Goal: Transaction & Acquisition: Download file/media

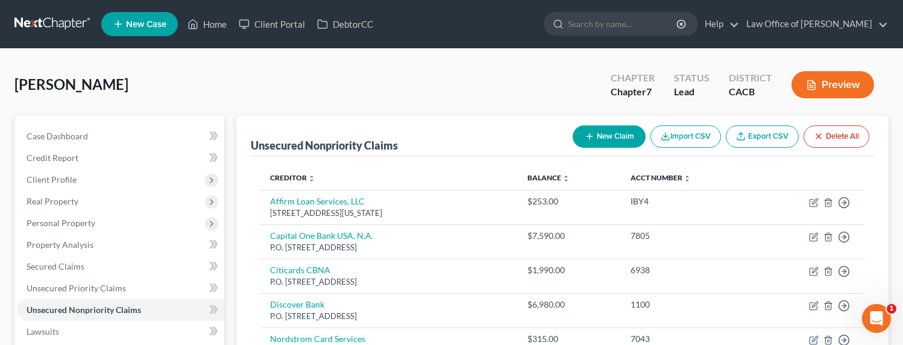
click at [74, 18] on link at bounding box center [52, 24] width 77 height 22
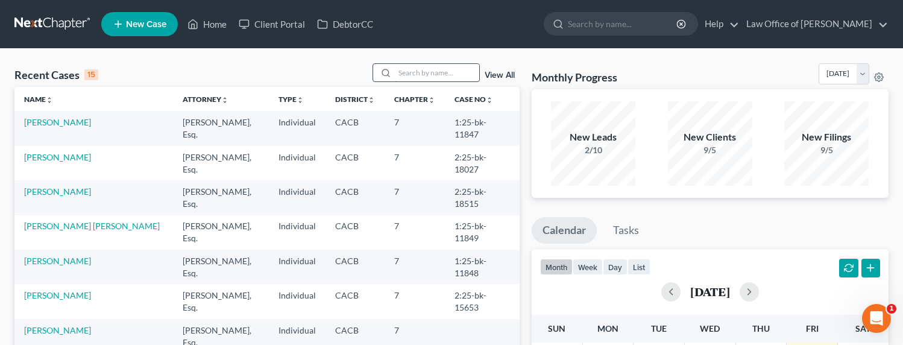
click at [437, 78] on input "search" at bounding box center [437, 72] width 84 height 17
type input "j"
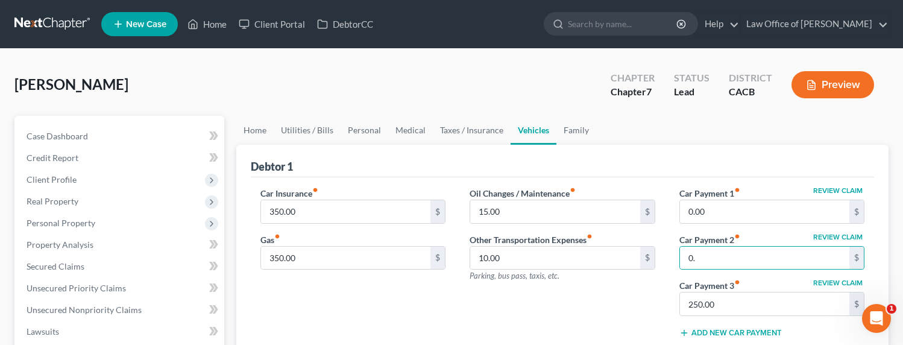
click at [48, 25] on link at bounding box center [52, 24] width 77 height 22
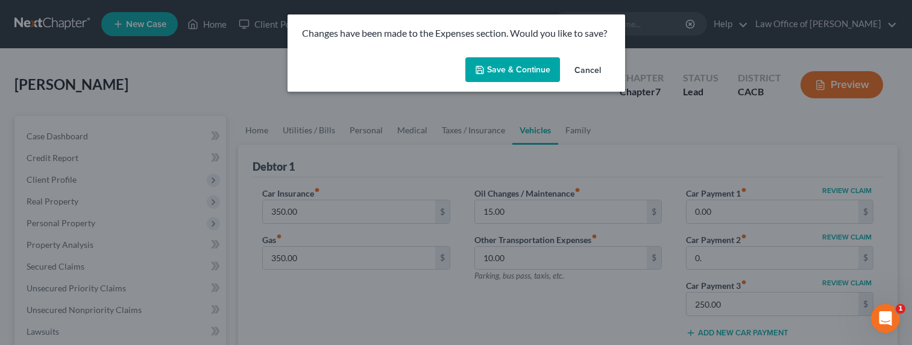
click at [525, 66] on button "Save & Continue" at bounding box center [513, 69] width 95 height 25
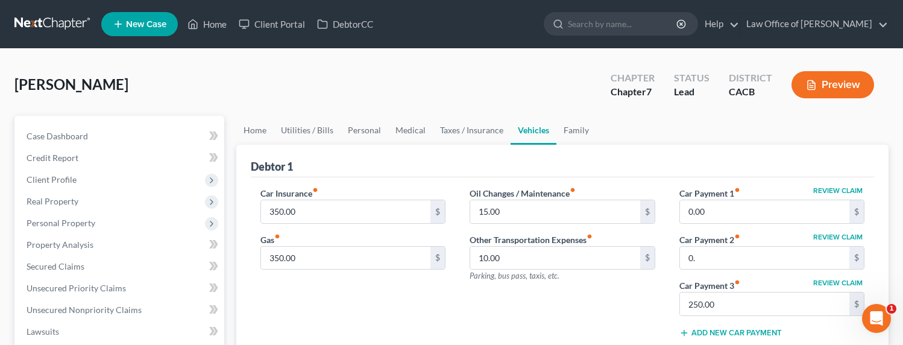
click at [58, 22] on link at bounding box center [52, 24] width 77 height 22
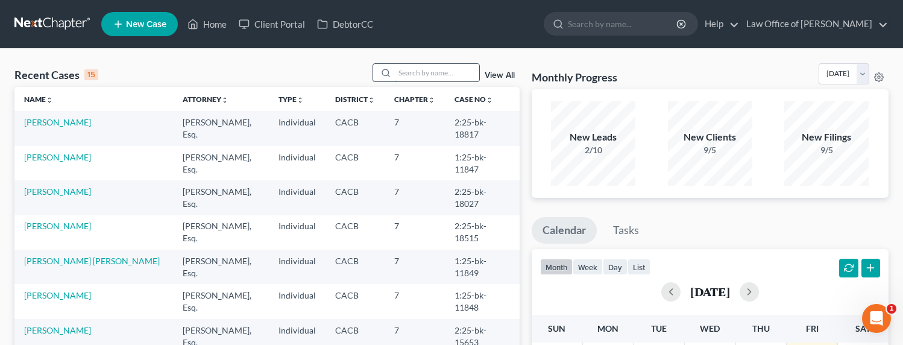
click at [430, 69] on input "search" at bounding box center [437, 72] width 84 height 17
type input "j"
click at [455, 72] on input "search" at bounding box center [437, 72] width 84 height 17
click at [423, 74] on input "search" at bounding box center [437, 72] width 84 height 17
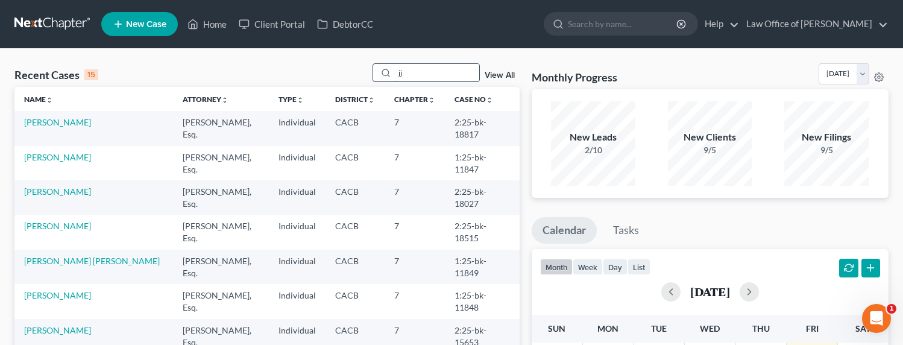
type input "j"
click at [411, 74] on input "search" at bounding box center [437, 72] width 84 height 17
type input "j"
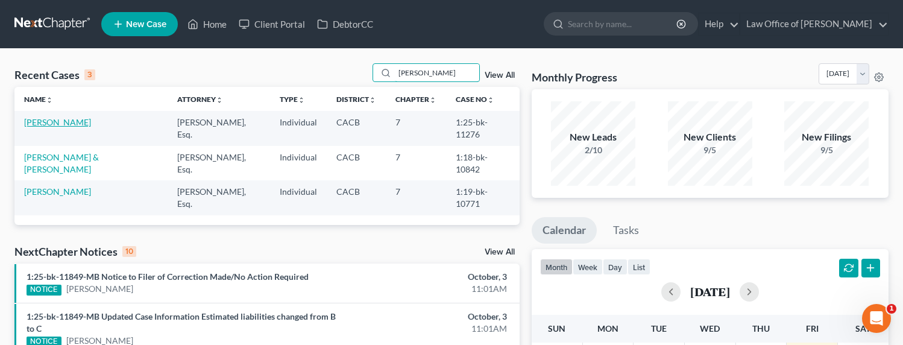
type input "armando"
click at [52, 122] on link "Gonzalez, Armando" at bounding box center [57, 122] width 67 height 10
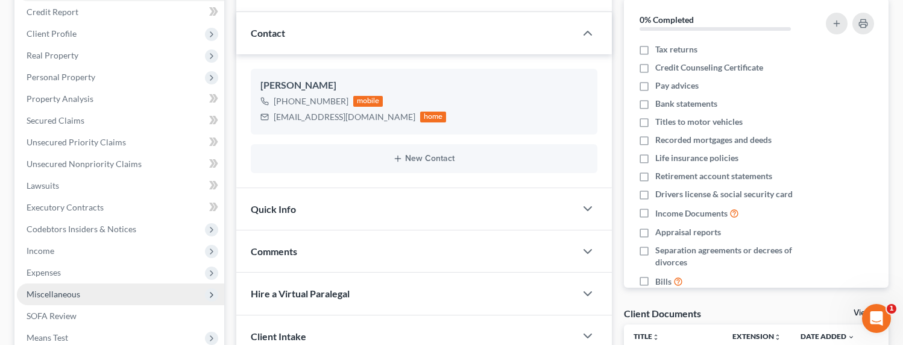
scroll to position [355, 0]
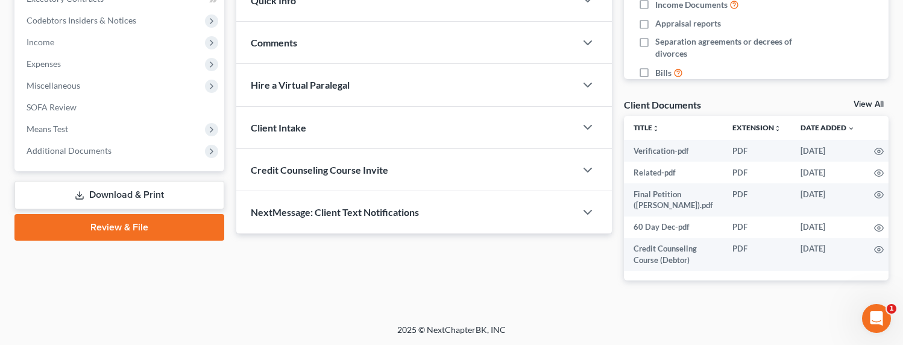
click at [109, 192] on link "Download & Print" at bounding box center [119, 195] width 210 height 28
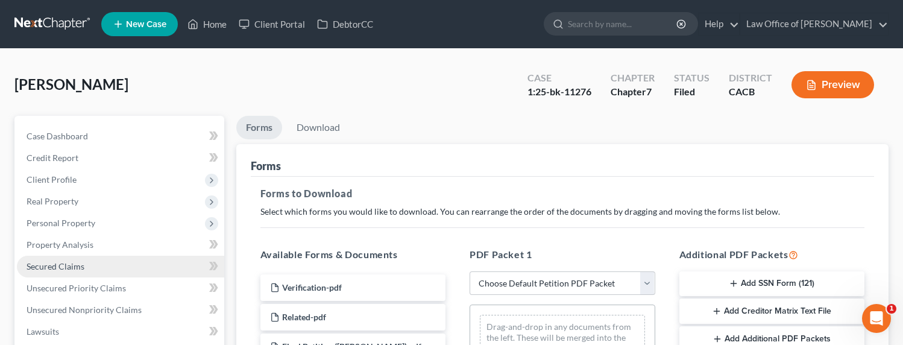
scroll to position [399, 0]
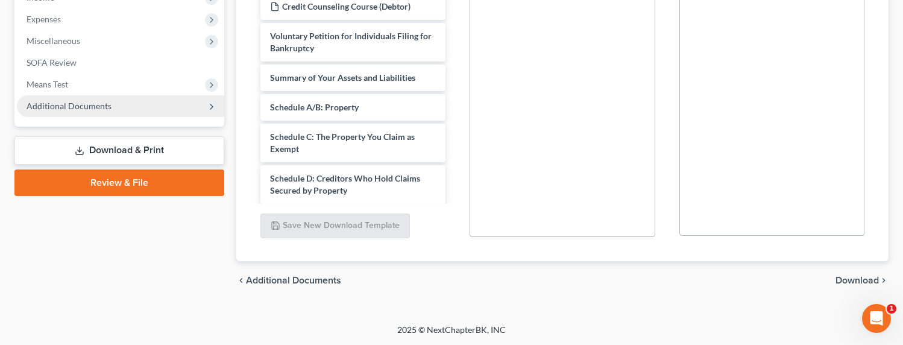
click at [87, 113] on span "Additional Documents" at bounding box center [120, 106] width 207 height 22
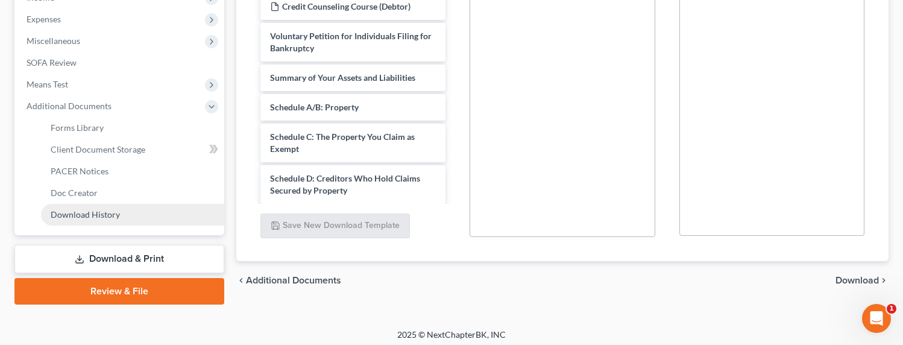
click at [84, 211] on span "Download History" at bounding box center [85, 214] width 69 height 10
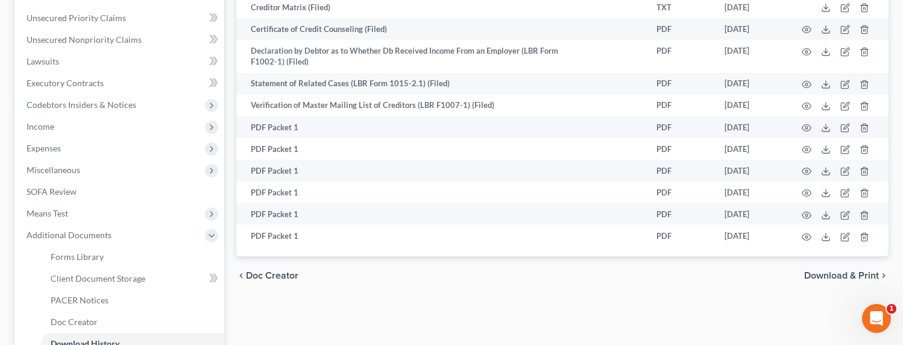
scroll to position [403, 0]
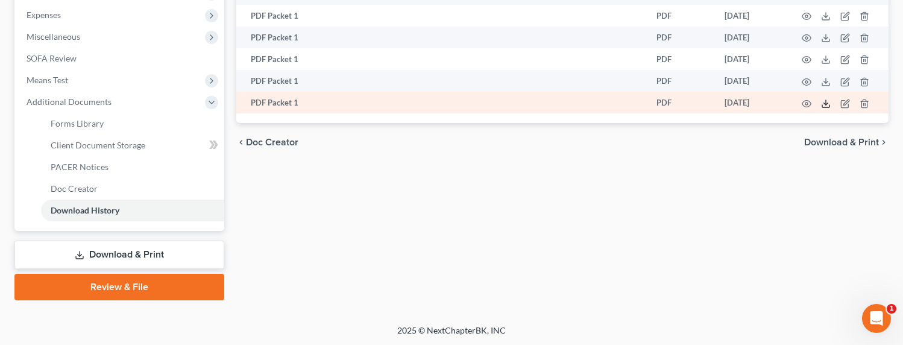
click at [828, 102] on icon at bounding box center [826, 104] width 10 height 10
